Goal: Purchase product/service

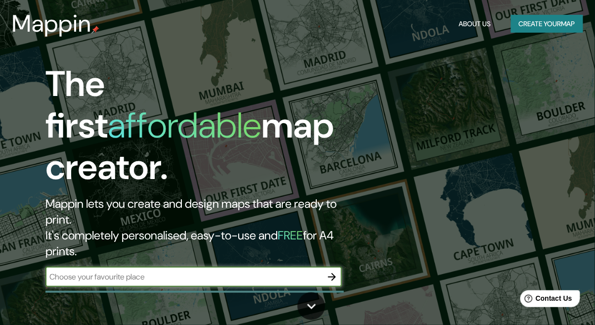
click at [198, 271] on input "text" at bounding box center [183, 276] width 277 height 11
click at [505, 175] on div "The first affordable map creator. Mappin lets you create and design maps that a…" at bounding box center [297, 162] width 595 height 325
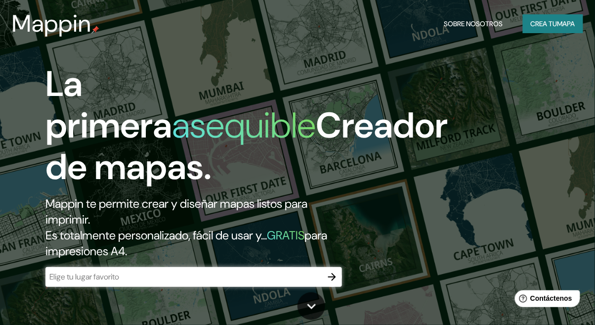
click at [259, 276] on input "text" at bounding box center [183, 276] width 277 height 11
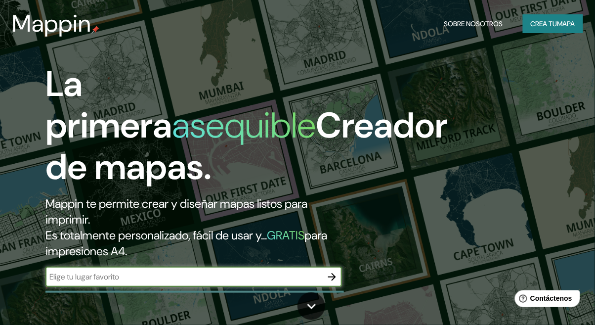
click at [259, 272] on input "text" at bounding box center [183, 276] width 277 height 11
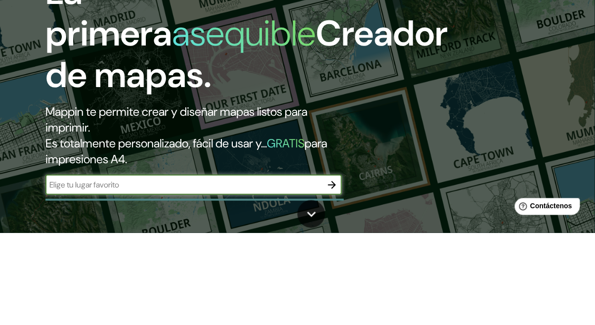
scroll to position [33, 0]
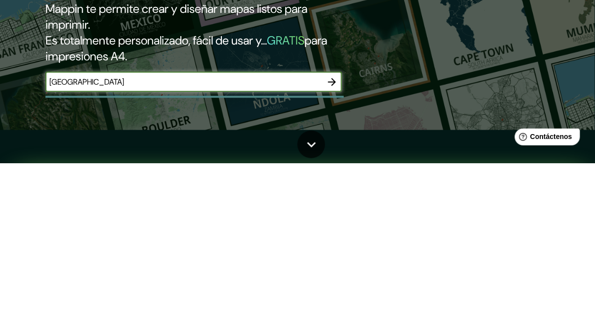
type input "[GEOGRAPHIC_DATA]"
click at [333, 246] on icon "button" at bounding box center [332, 244] width 12 height 12
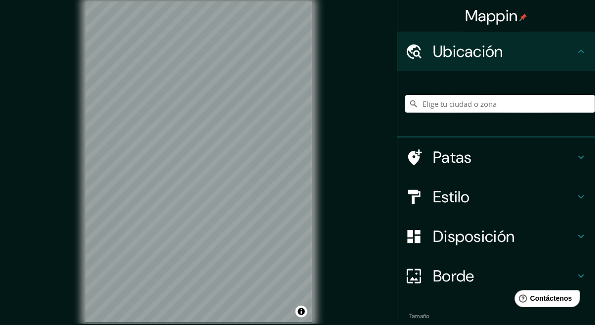
click at [471, 106] on input "Elige tu ciudad o zona" at bounding box center [500, 104] width 190 height 18
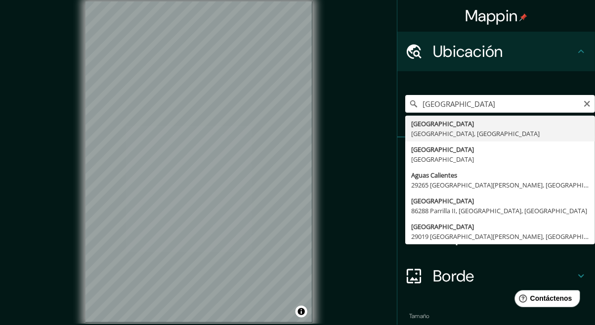
type input "[GEOGRAPHIC_DATA], [GEOGRAPHIC_DATA], [GEOGRAPHIC_DATA]"
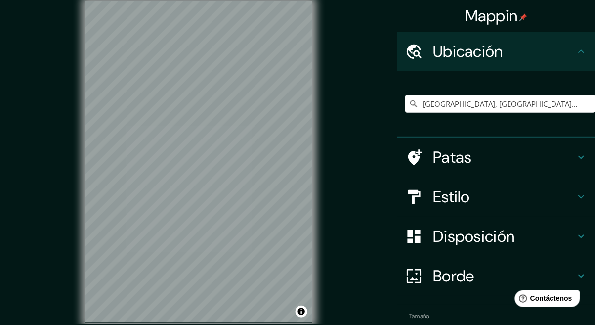
click at [569, 160] on h4 "Patas" at bounding box center [504, 157] width 142 height 20
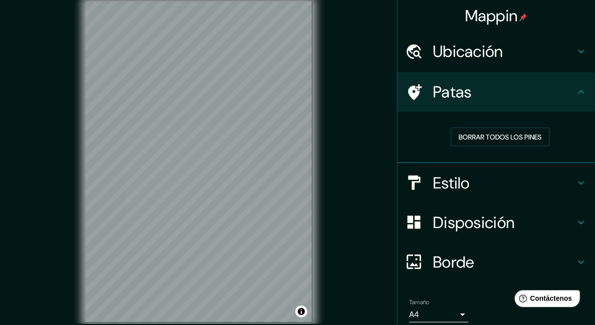
click at [573, 190] on h4 "Estilo" at bounding box center [504, 183] width 142 height 20
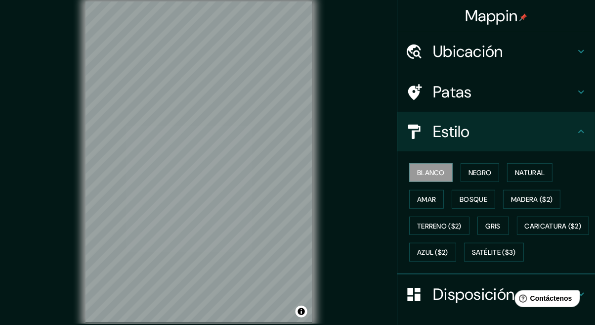
click at [480, 177] on font "Negro" at bounding box center [479, 172] width 23 height 13
click at [429, 178] on font "Blanco" at bounding box center [431, 172] width 28 height 13
click at [536, 169] on font "Natural" at bounding box center [530, 172] width 30 height 9
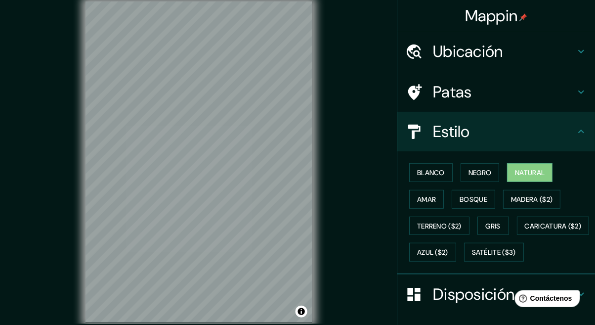
click at [482, 198] on font "Bosque" at bounding box center [473, 199] width 28 height 9
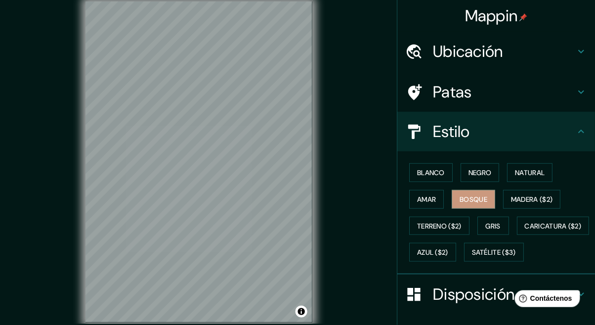
click at [544, 167] on font "Natural" at bounding box center [530, 172] width 30 height 13
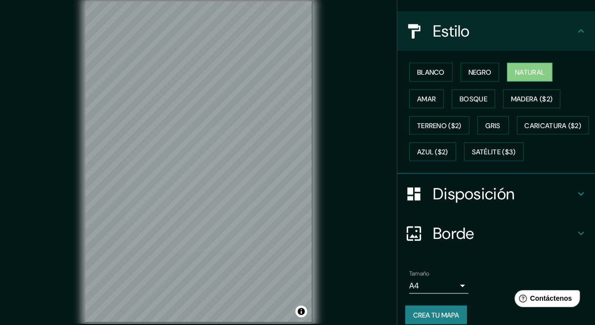
scroll to position [101, 0]
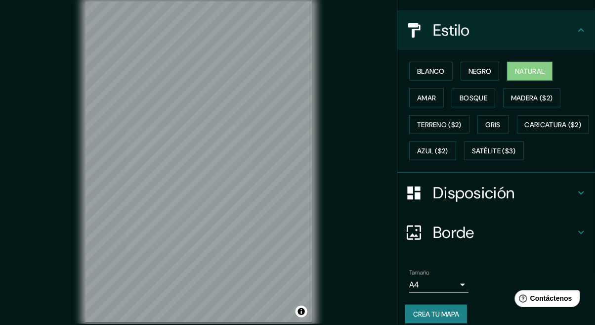
click at [472, 156] on font "Satélite ($3)" at bounding box center [494, 151] width 44 height 9
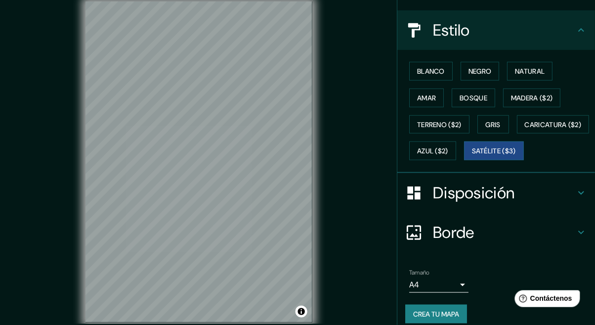
click at [497, 126] on font "Gris" at bounding box center [493, 124] width 15 height 9
click at [425, 101] on font "Amar" at bounding box center [426, 97] width 19 height 9
click at [534, 71] on font "Natural" at bounding box center [530, 71] width 30 height 9
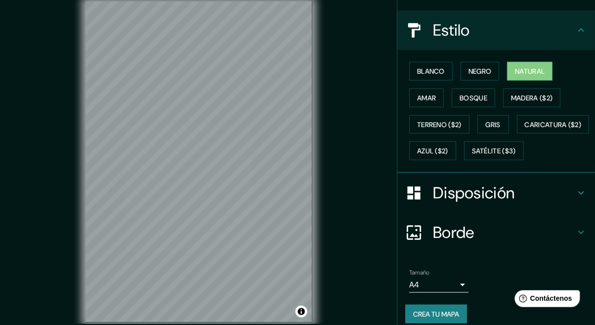
click at [436, 76] on font "Blanco" at bounding box center [431, 71] width 28 height 13
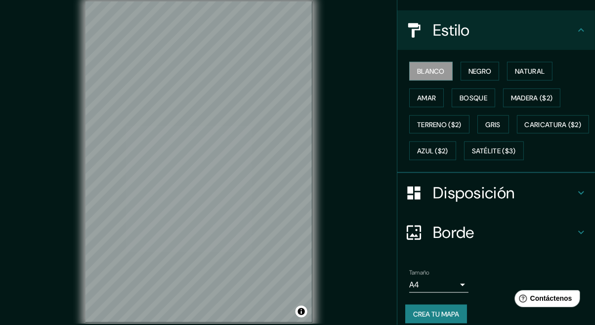
click at [572, 203] on h4 "Disposición" at bounding box center [504, 193] width 142 height 20
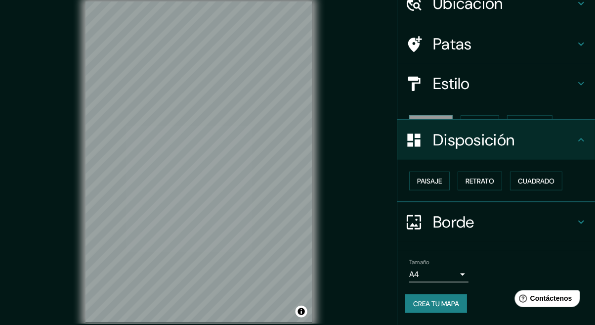
scroll to position [31, 0]
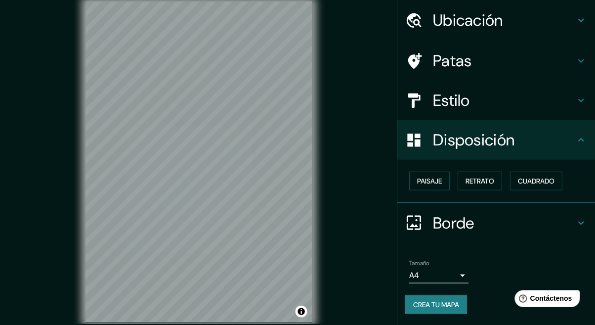
click at [436, 185] on font "Paisaje" at bounding box center [429, 180] width 25 height 13
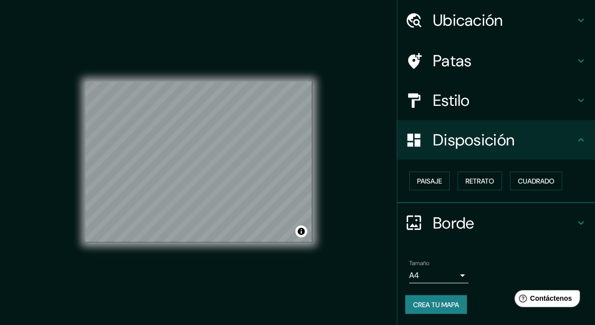
click at [434, 182] on font "Paisaje" at bounding box center [429, 180] width 25 height 9
click at [439, 181] on font "Paisaje" at bounding box center [429, 180] width 25 height 9
click at [479, 178] on font "Retrato" at bounding box center [479, 180] width 29 height 9
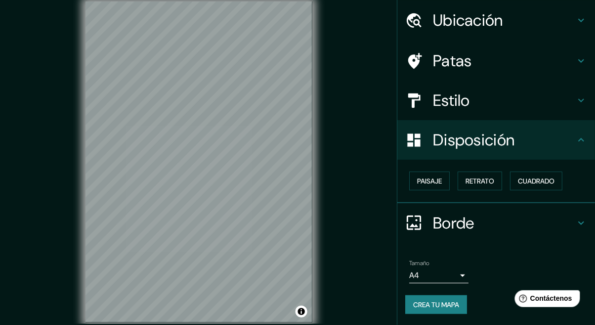
click at [538, 177] on font "Cuadrado" at bounding box center [536, 180] width 37 height 9
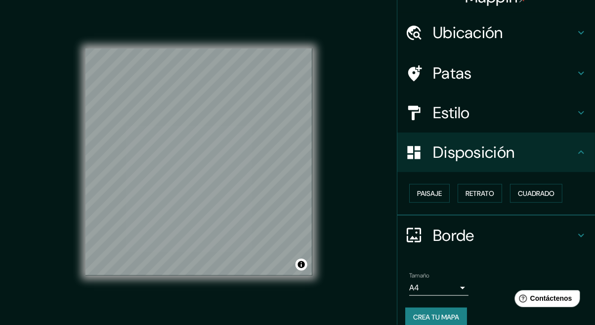
scroll to position [0, 0]
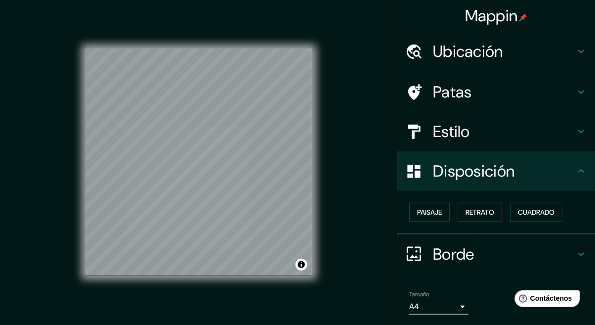
click at [575, 53] on icon at bounding box center [581, 51] width 12 height 12
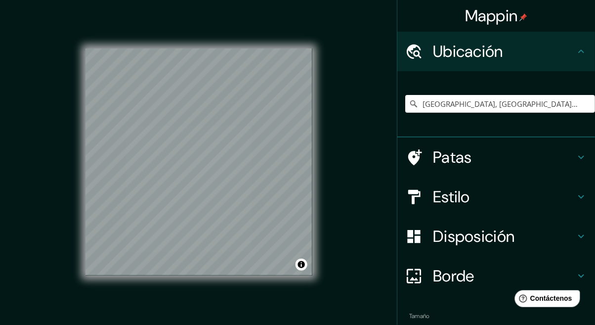
click at [579, 50] on icon at bounding box center [581, 51] width 12 height 12
click at [577, 55] on icon at bounding box center [581, 51] width 12 height 12
click at [578, 155] on icon at bounding box center [581, 157] width 12 height 12
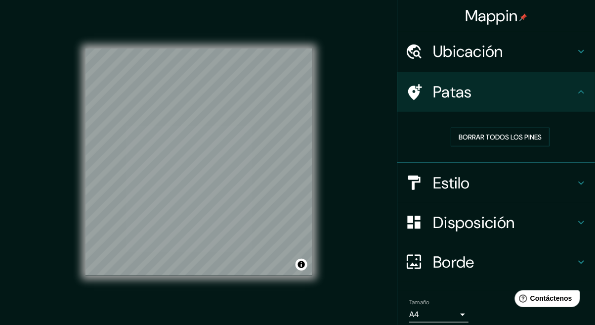
click at [531, 143] on button "Borrar todos los pines" at bounding box center [500, 136] width 99 height 19
click at [536, 137] on font "Borrar todos los pines" at bounding box center [499, 136] width 83 height 9
click at [577, 180] on icon at bounding box center [581, 183] width 12 height 12
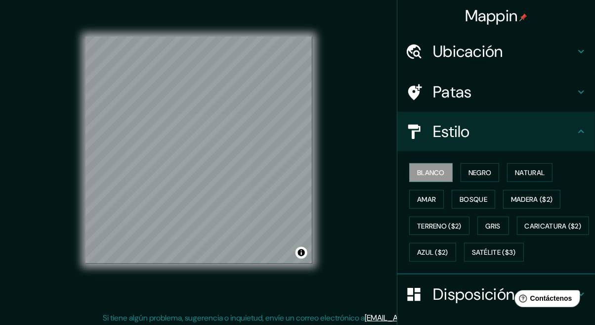
click at [429, 49] on div at bounding box center [419, 51] width 28 height 17
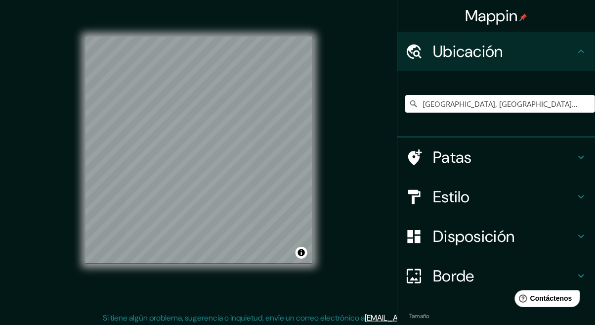
click at [427, 51] on div at bounding box center [419, 51] width 28 height 17
click at [583, 53] on icon at bounding box center [581, 51] width 12 height 12
click at [580, 54] on icon at bounding box center [581, 51] width 12 height 12
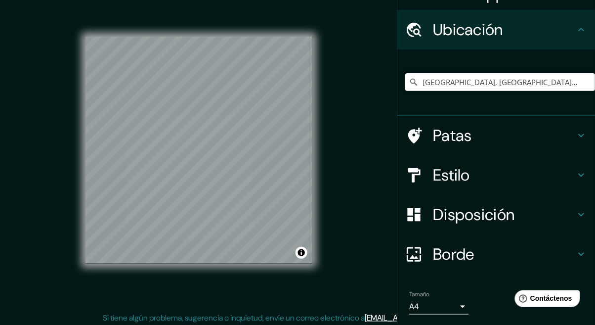
scroll to position [28, 0]
